Goal: Task Accomplishment & Management: Complete application form

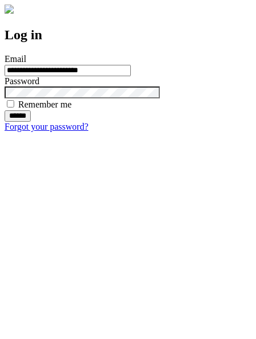
type input "**********"
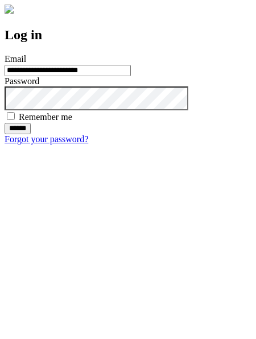
click at [31, 134] on input "******" at bounding box center [18, 128] width 26 height 11
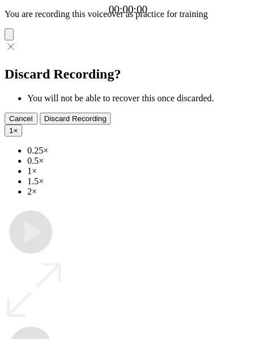
type input "**********"
